Goal: Task Accomplishment & Management: Manage account settings

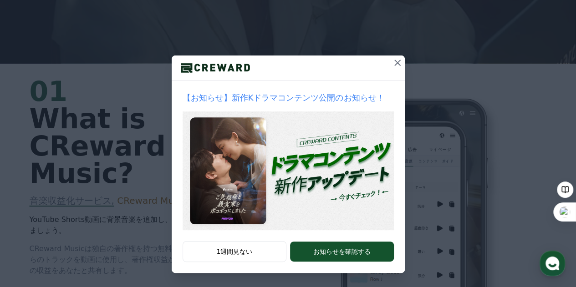
scroll to position [273, 0]
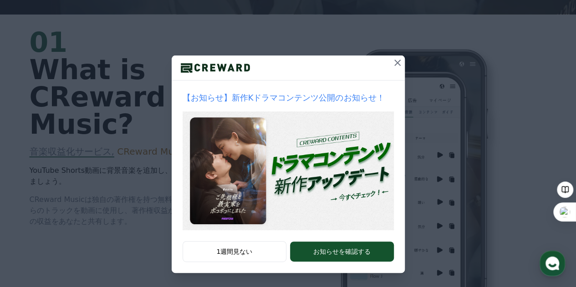
click at [394, 63] on icon at bounding box center [397, 63] width 6 height 6
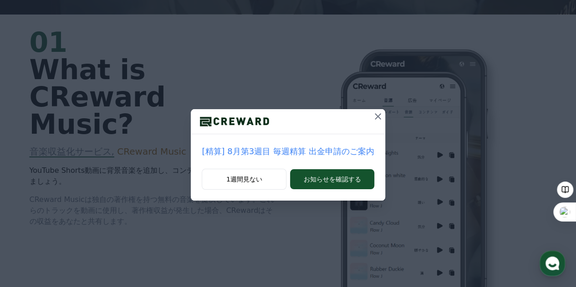
click at [374, 112] on icon at bounding box center [377, 116] width 11 height 11
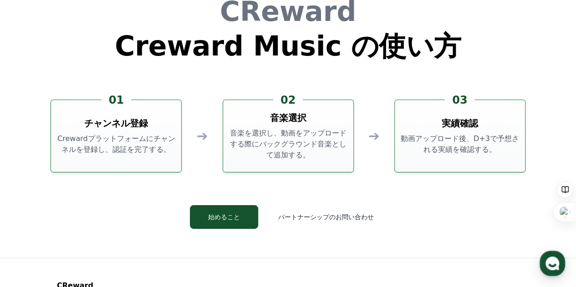
scroll to position [2375, 0]
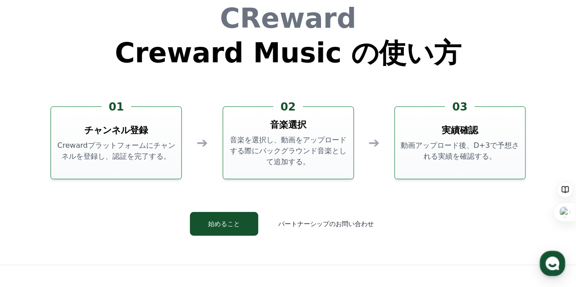
click at [123, 132] on h3 "チャンネル登録" at bounding box center [116, 130] width 64 height 13
click at [237, 225] on button "始めること" at bounding box center [224, 224] width 68 height 24
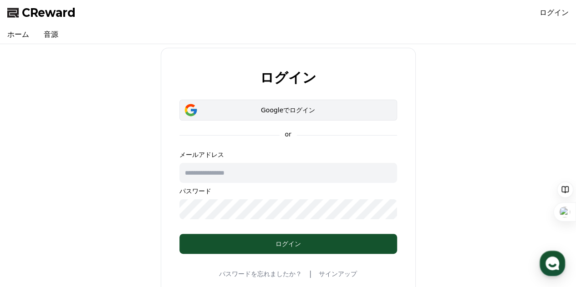
click at [294, 108] on div "Googleでログイン" at bounding box center [288, 110] width 191 height 9
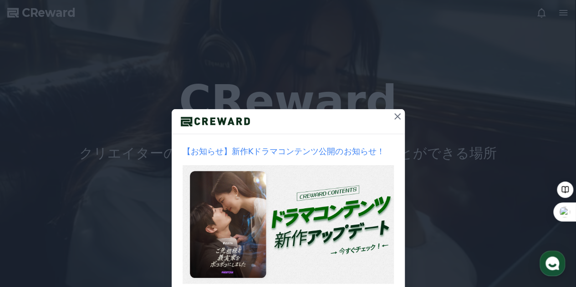
click at [394, 113] on icon at bounding box center [397, 116] width 11 height 11
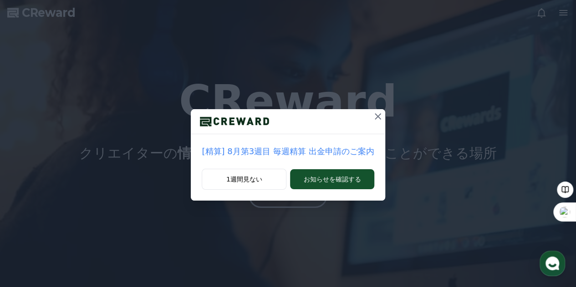
click at [374, 116] on icon at bounding box center [377, 116] width 11 height 11
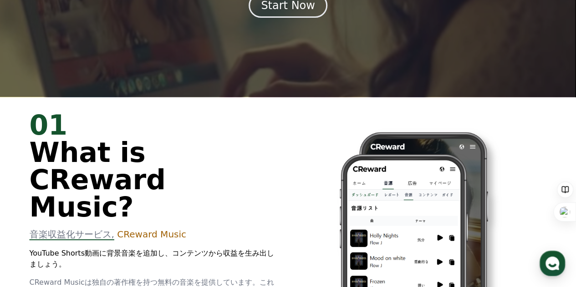
scroll to position [54, 0]
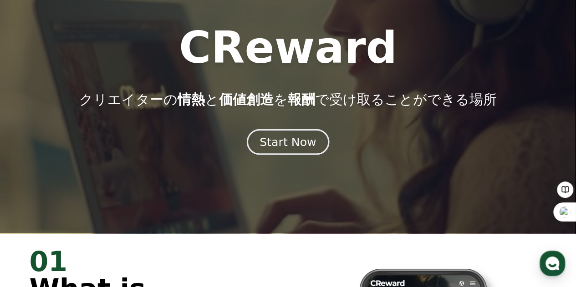
click at [301, 142] on div "Start Now" at bounding box center [287, 141] width 56 height 15
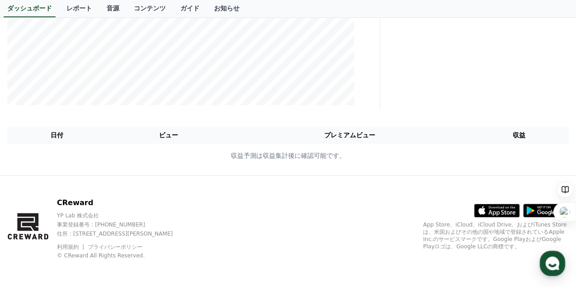
scroll to position [234, 0]
click at [36, 8] on link "ダッシュボード" at bounding box center [30, 8] width 52 height 17
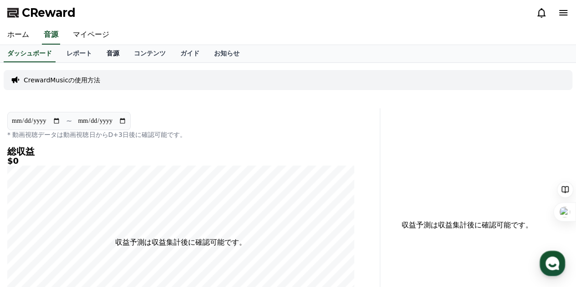
click at [99, 52] on link "音源" at bounding box center [112, 53] width 27 height 17
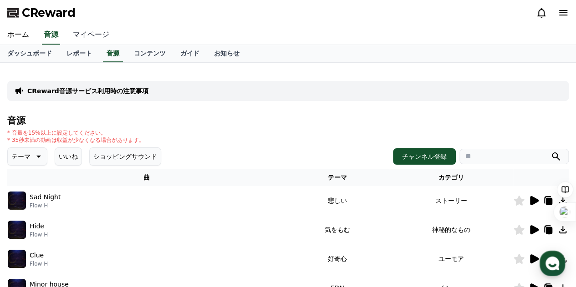
click at [85, 33] on link "マイページ" at bounding box center [91, 34] width 51 height 19
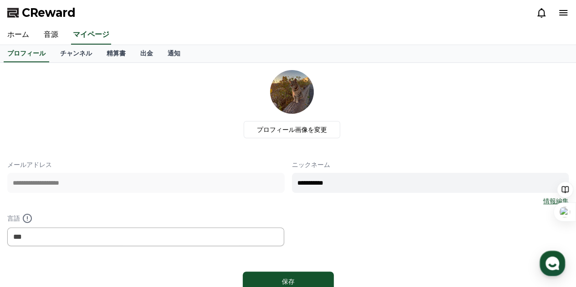
click at [341, 184] on input "**********" at bounding box center [430, 183] width 277 height 20
type input "*"
type input "***"
click at [330, 214] on div "**********" at bounding box center [287, 203] width 561 height 86
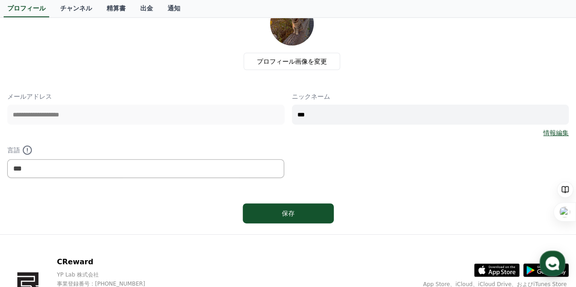
scroll to position [91, 0]
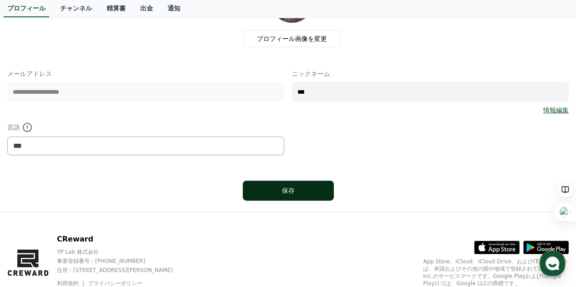
click at [302, 189] on div "保存" at bounding box center [288, 190] width 55 height 9
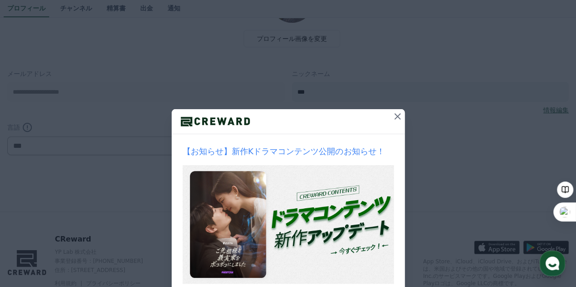
click at [396, 114] on icon at bounding box center [397, 116] width 6 height 6
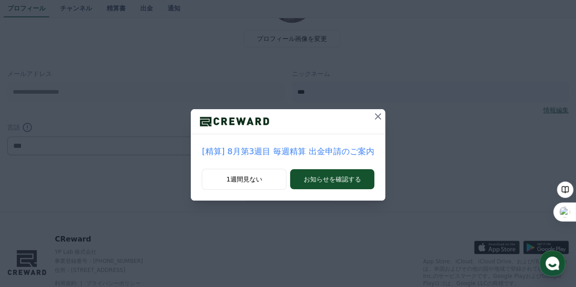
click at [374, 118] on icon at bounding box center [377, 116] width 11 height 11
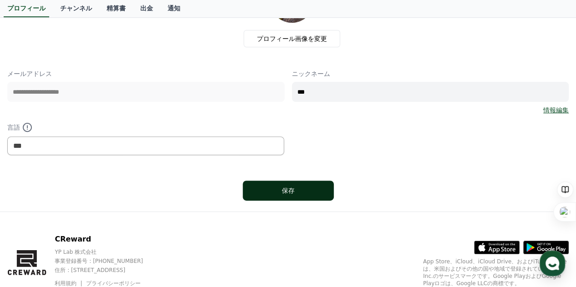
click at [305, 187] on div "保存" at bounding box center [288, 190] width 55 height 9
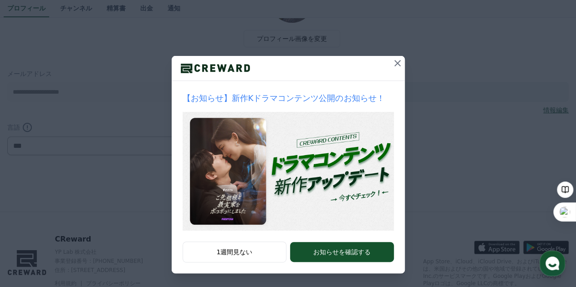
scroll to position [54, 0]
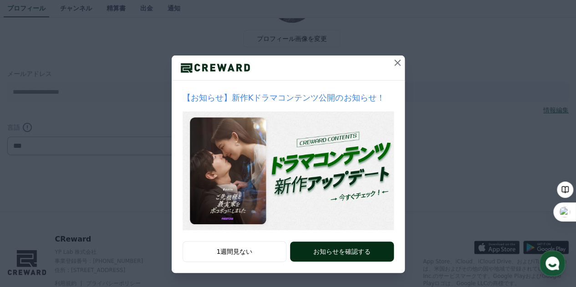
click at [336, 251] on button "お知らせを確認する" at bounding box center [341, 252] width 103 height 20
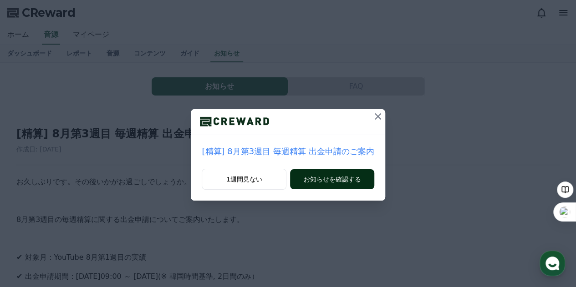
click at [340, 177] on button "お知らせを確認する" at bounding box center [332, 179] width 84 height 20
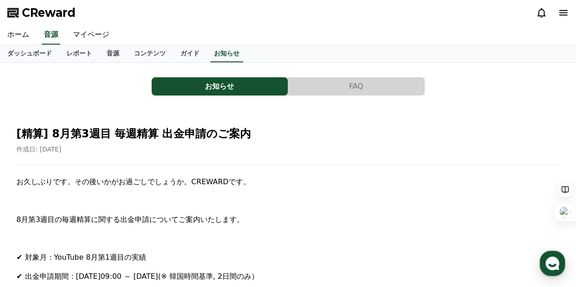
click at [272, 22] on div "CReward" at bounding box center [288, 12] width 576 height 25
